Goal: Information Seeking & Learning: Understand process/instructions

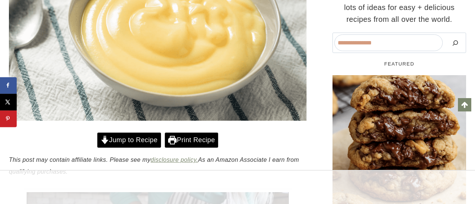
click at [132, 136] on link "Jump to Recipe" at bounding box center [129, 140] width 64 height 15
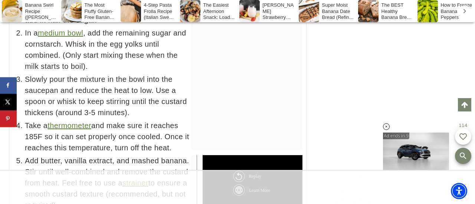
scroll to position [4201, 0]
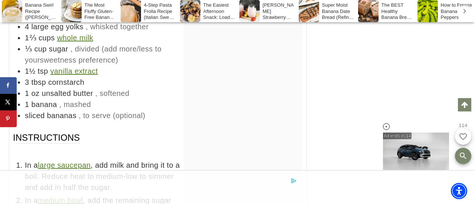
scroll to position [4033, 0]
click at [273, 23] on div at bounding box center [243, 94] width 119 height 148
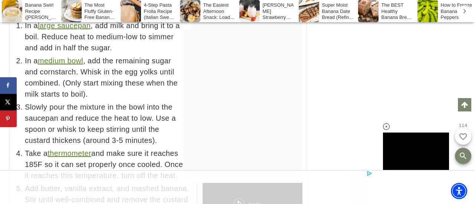
scroll to position [0, 0]
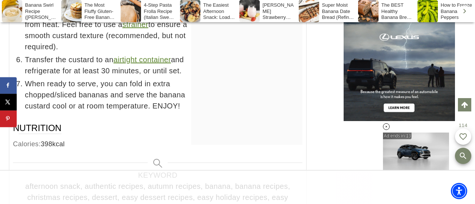
scroll to position [4383, 0]
